Goal: Book appointment/travel/reservation

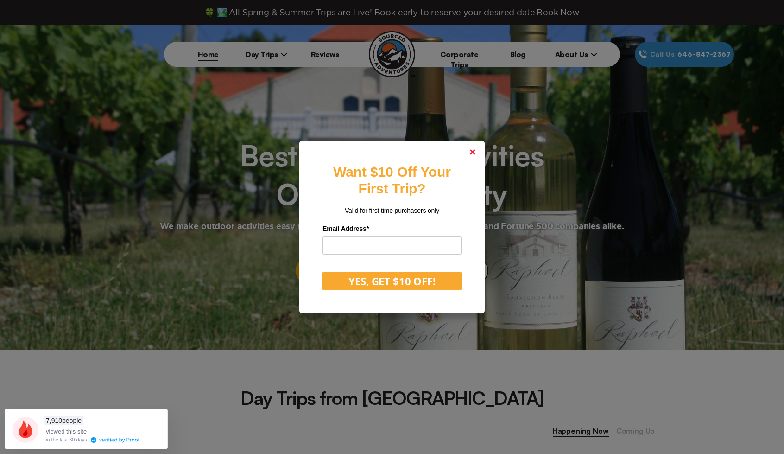
click at [476, 151] on icon at bounding box center [473, 152] width 6 height 6
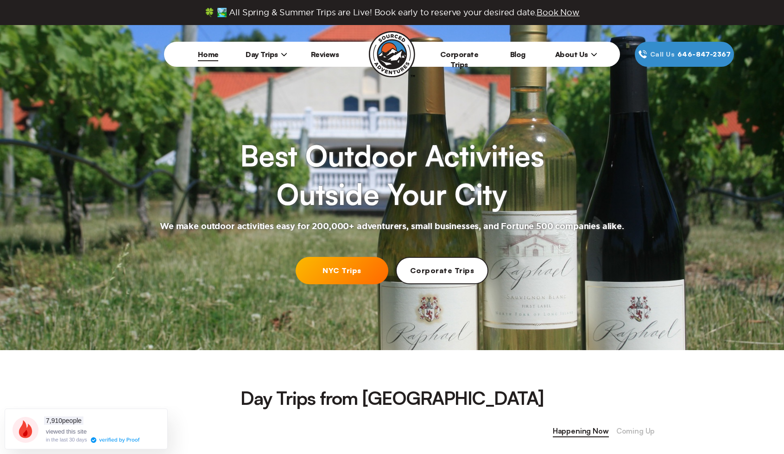
click at [341, 267] on link "NYC Trips" at bounding box center [342, 270] width 93 height 27
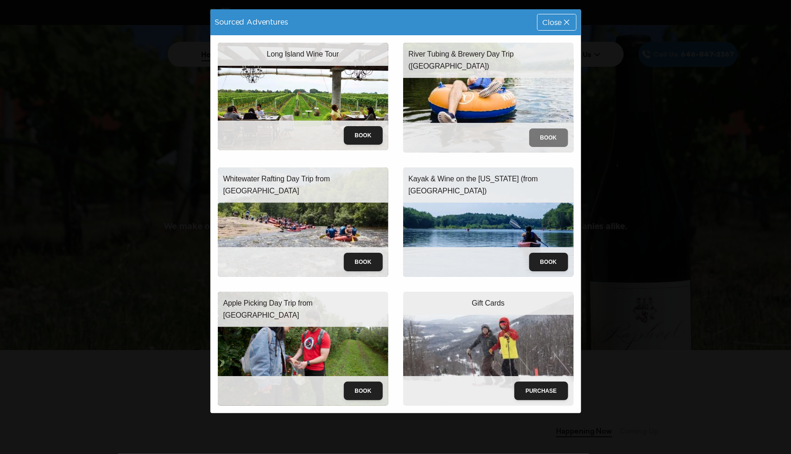
click at [554, 134] on button "Book" at bounding box center [548, 137] width 39 height 19
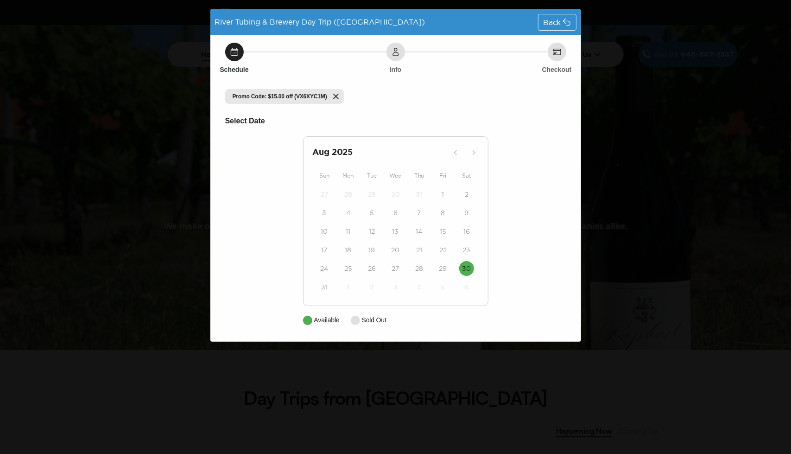
click at [297, 97] on span "Promo Code: $15.00 off (VX6XYC1M)" at bounding box center [280, 96] width 95 height 7
click at [557, 20] on span "Back" at bounding box center [552, 22] width 18 height 7
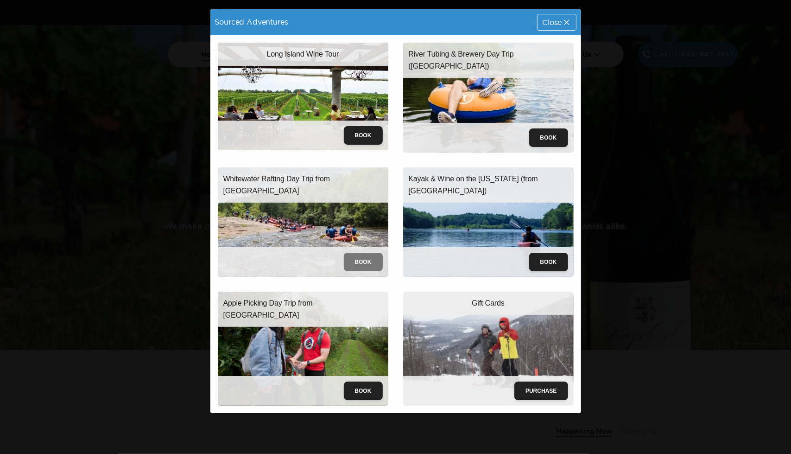
click at [363, 264] on button "Book" at bounding box center [363, 262] width 39 height 19
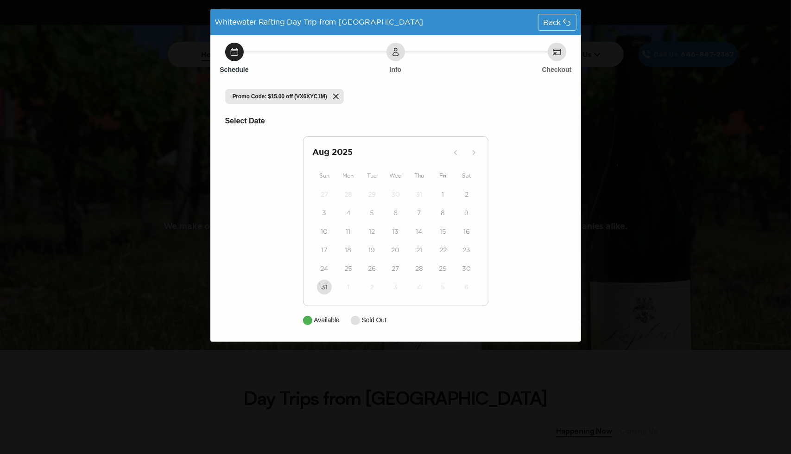
click at [558, 19] on span "Back" at bounding box center [552, 22] width 18 height 7
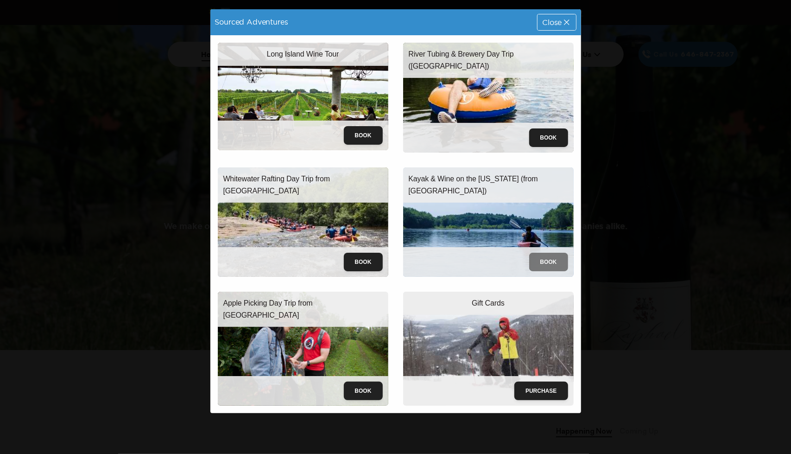
click at [548, 258] on button "Book" at bounding box center [548, 262] width 39 height 19
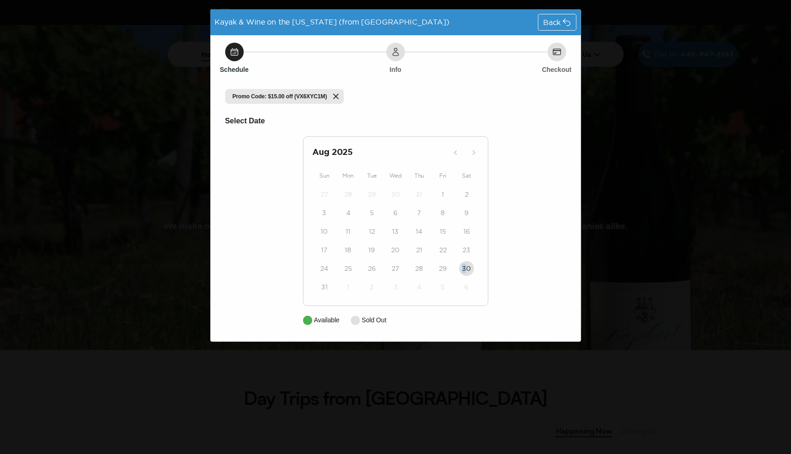
click at [468, 269] on div "30" at bounding box center [467, 268] width 24 height 19
click at [564, 24] on icon at bounding box center [566, 22] width 9 height 9
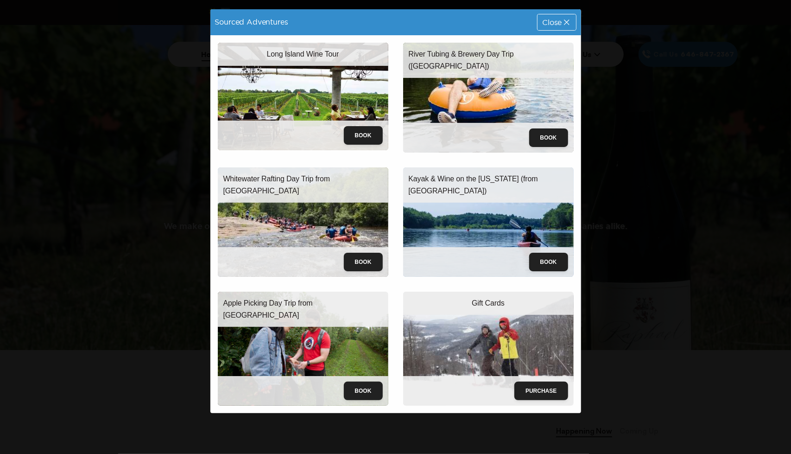
click at [564, 24] on icon at bounding box center [566, 22] width 9 height 9
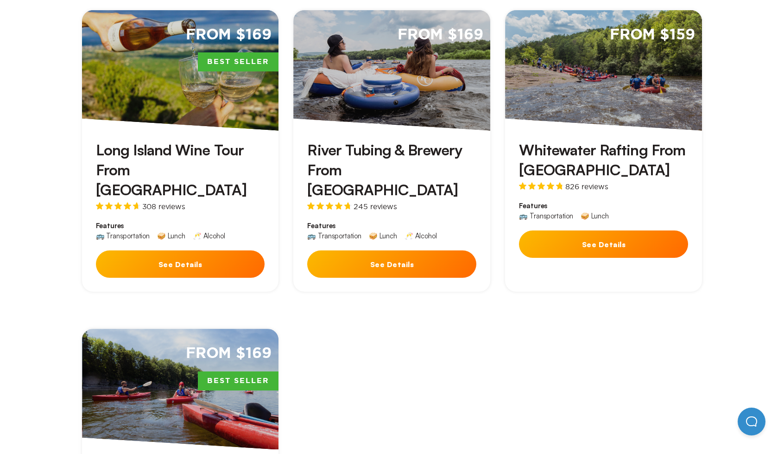
scroll to position [449, 0]
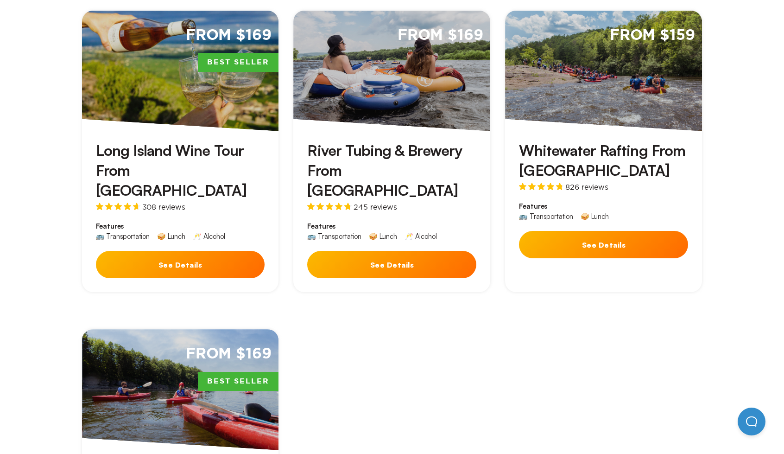
click at [422, 254] on button "See Details" at bounding box center [391, 264] width 169 height 27
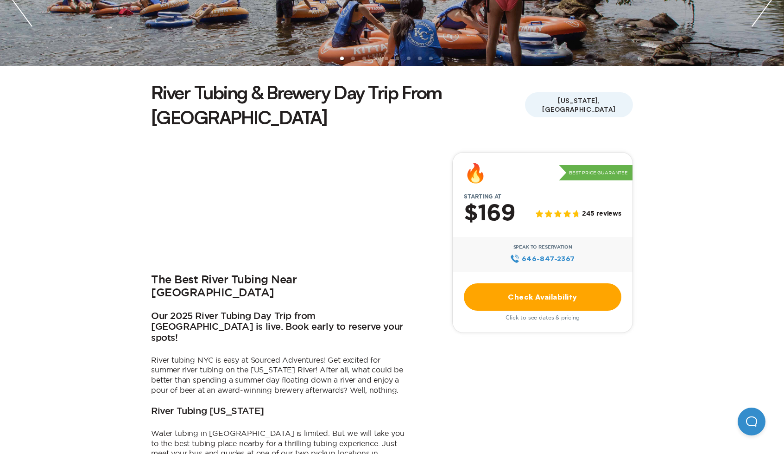
scroll to position [180, 0]
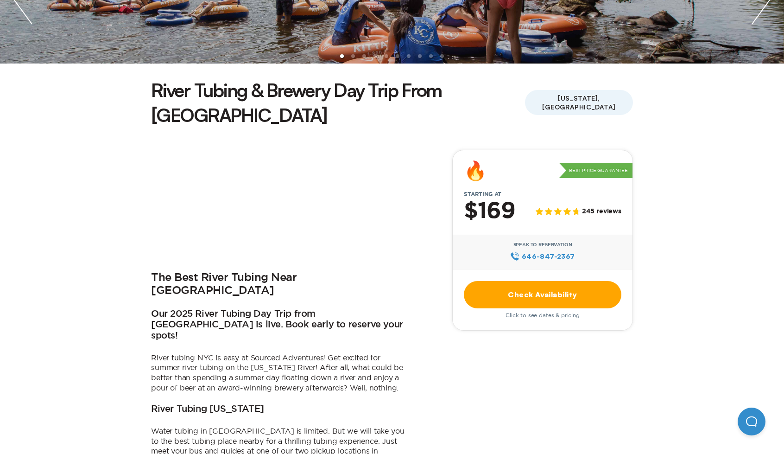
click at [530, 281] on link "Check Availability" at bounding box center [543, 294] width 158 height 27
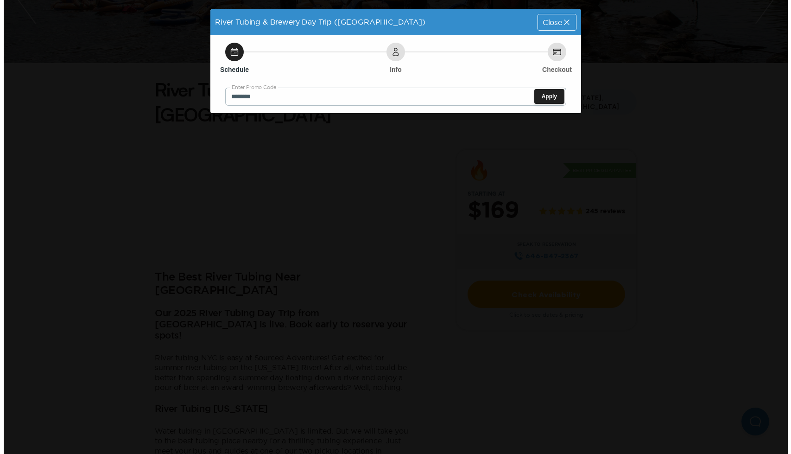
scroll to position [0, 0]
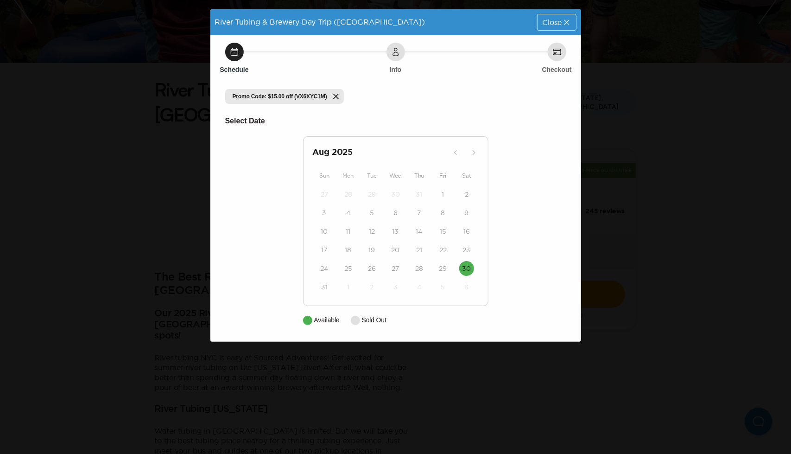
click at [552, 27] on div "Close" at bounding box center [557, 22] width 38 height 16
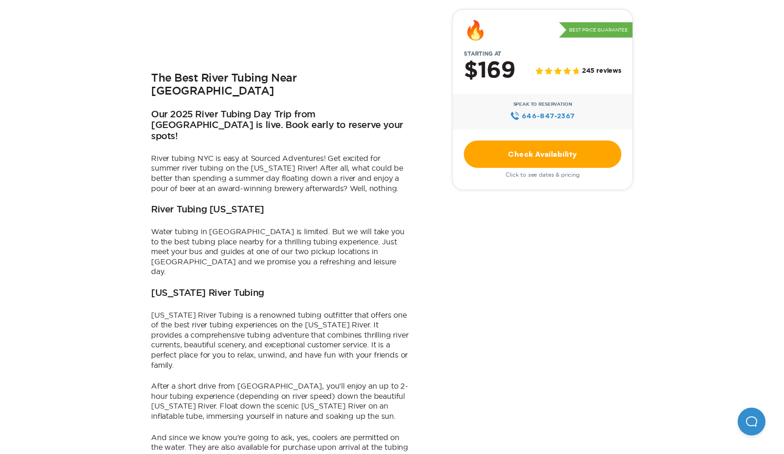
scroll to position [379, 0]
click at [553, 154] on link "Check Availability" at bounding box center [543, 153] width 158 height 27
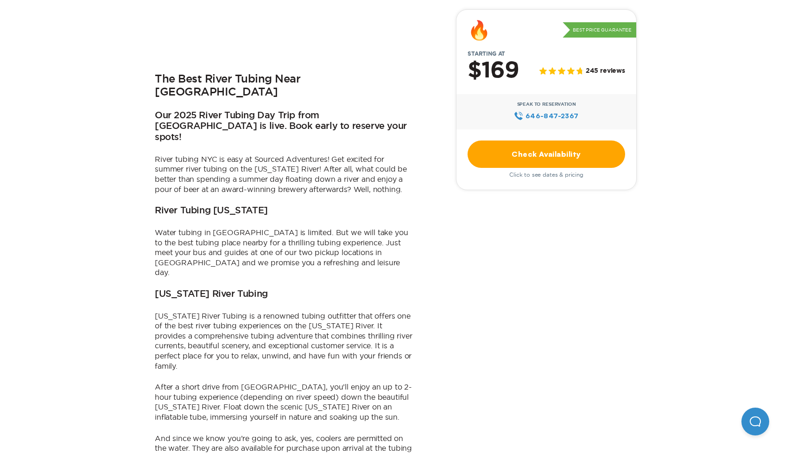
scroll to position [0, 0]
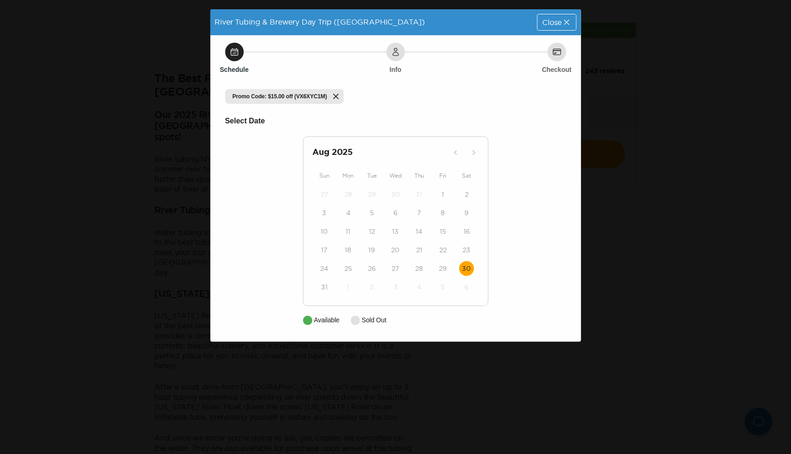
click at [472, 264] on button "30" at bounding box center [466, 268] width 15 height 15
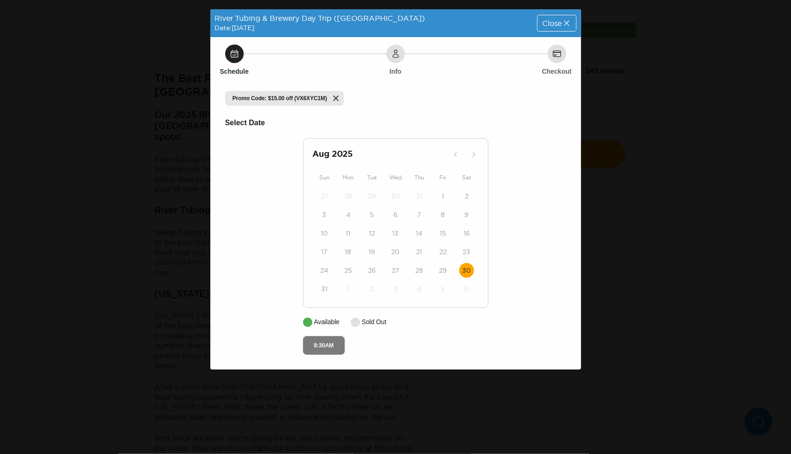
click at [319, 345] on button "8:30AM" at bounding box center [324, 345] width 42 height 19
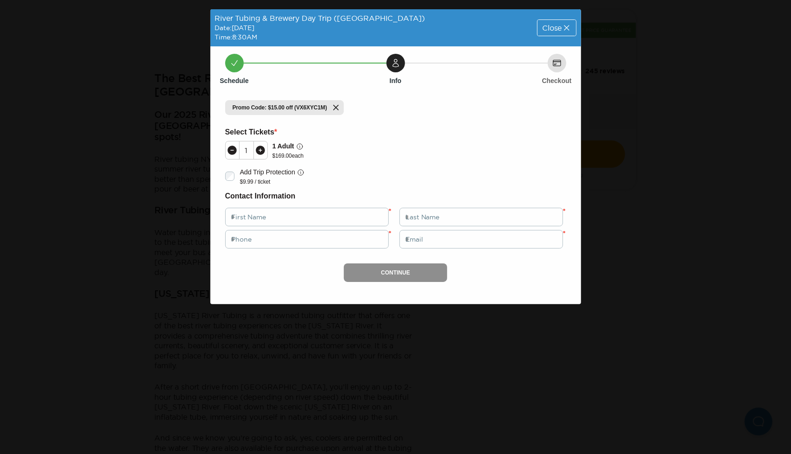
click at [555, 30] on span "Close" at bounding box center [551, 27] width 19 height 7
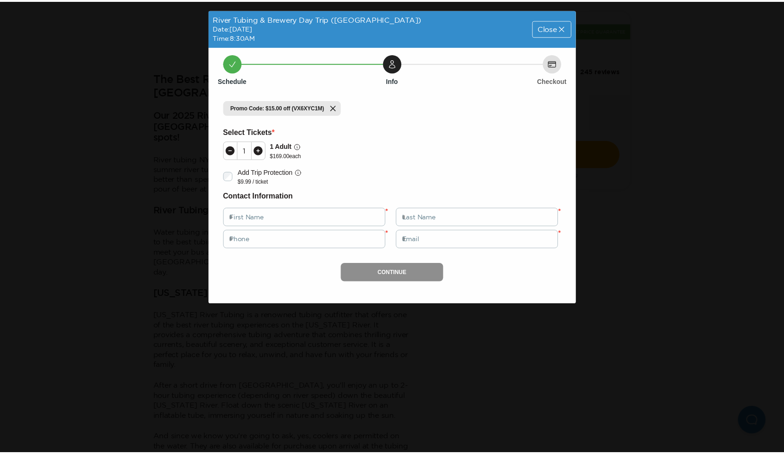
scroll to position [379, 0]
